Goal: Submit feedback/report problem

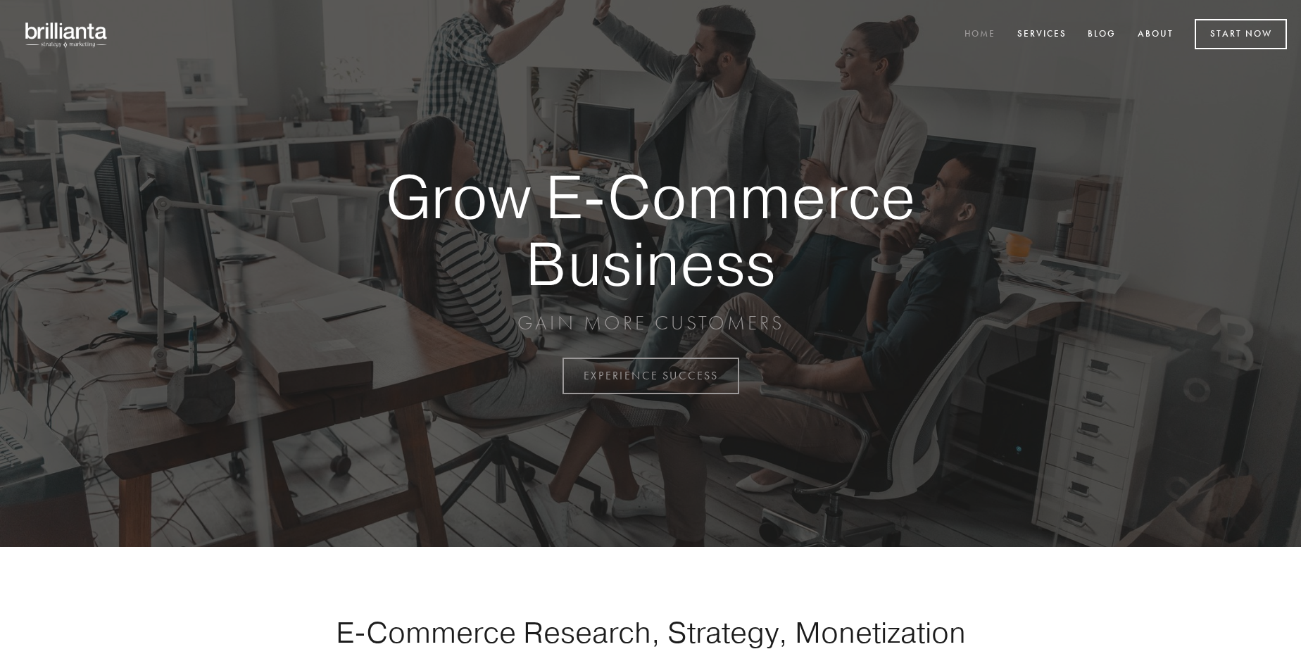
scroll to position [3690, 0]
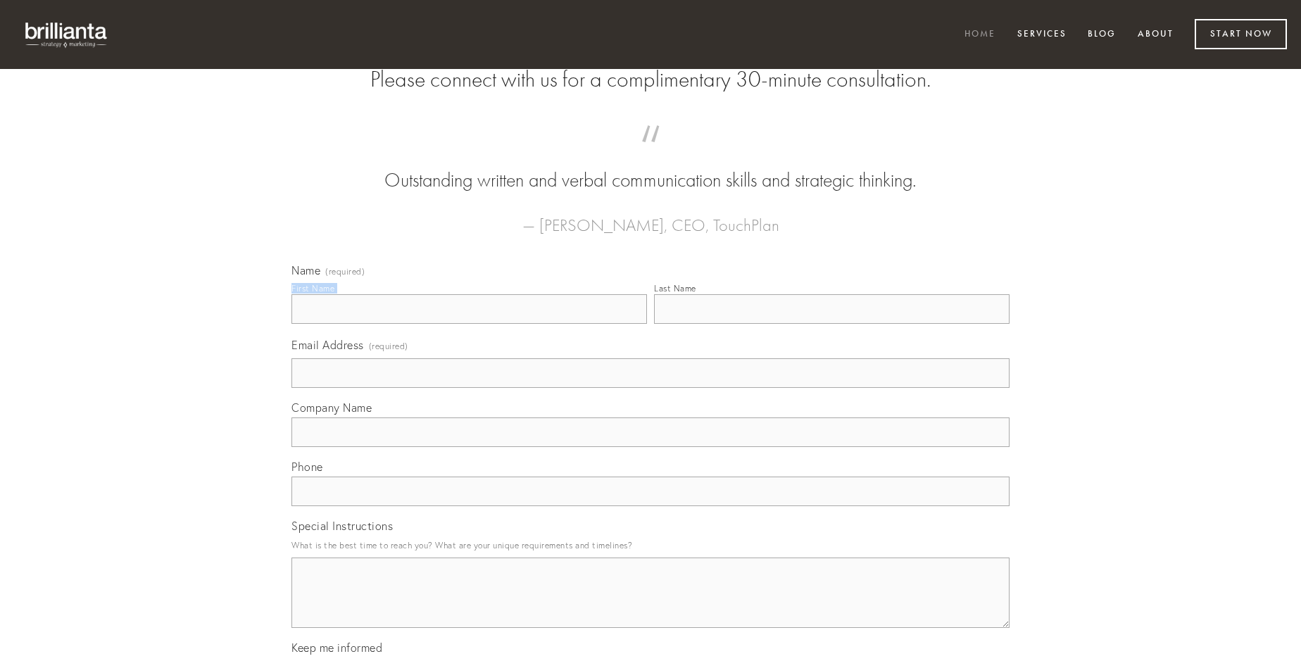
type input "[PERSON_NAME]"
click at [831, 324] on input "Last Name" at bounding box center [832, 309] width 356 height 30
type input "[PERSON_NAME]"
click at [651, 388] on input "Email Address (required)" at bounding box center [650, 373] width 718 height 30
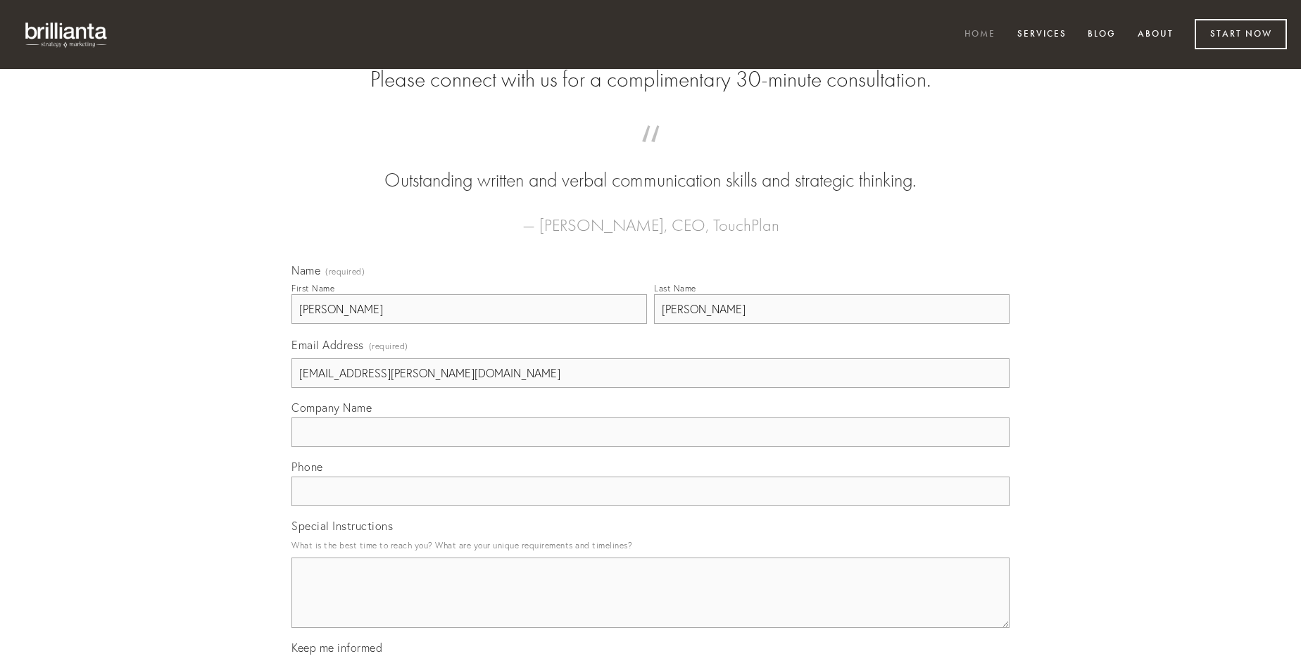
type input "[EMAIL_ADDRESS][PERSON_NAME][DOMAIN_NAME]"
click at [651, 447] on input "Company Name" at bounding box center [650, 432] width 718 height 30
type input "torqueo"
click at [651, 506] on input "text" at bounding box center [650, 492] width 718 height 30
click at [651, 605] on textarea "Special Instructions" at bounding box center [650, 593] width 718 height 70
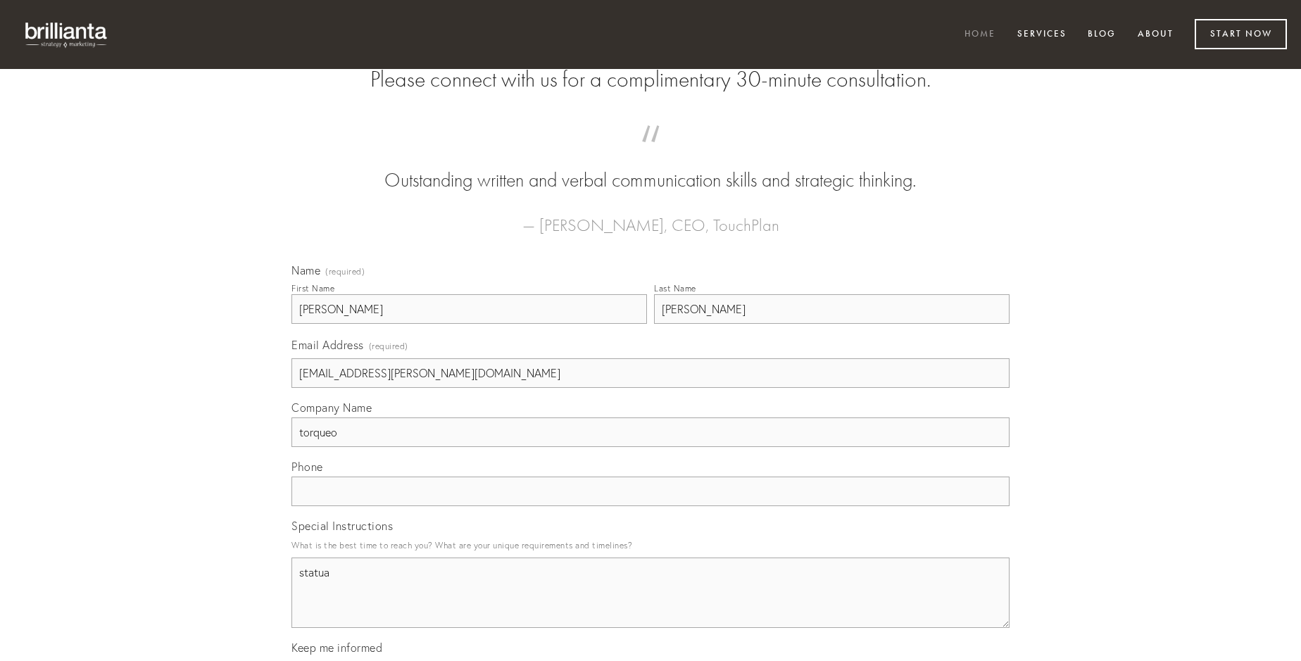
type textarea "statua"
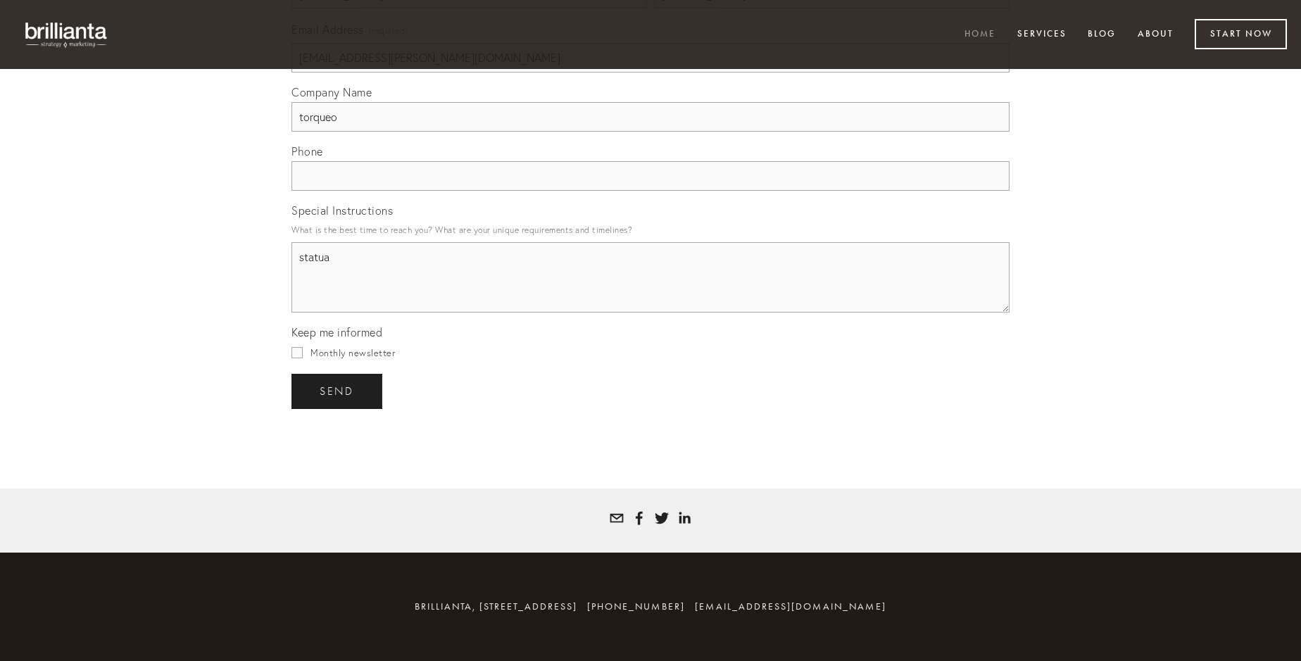
click at [338, 391] on span "send" at bounding box center [337, 391] width 34 height 13
